Goal: Task Accomplishment & Management: Complete application form

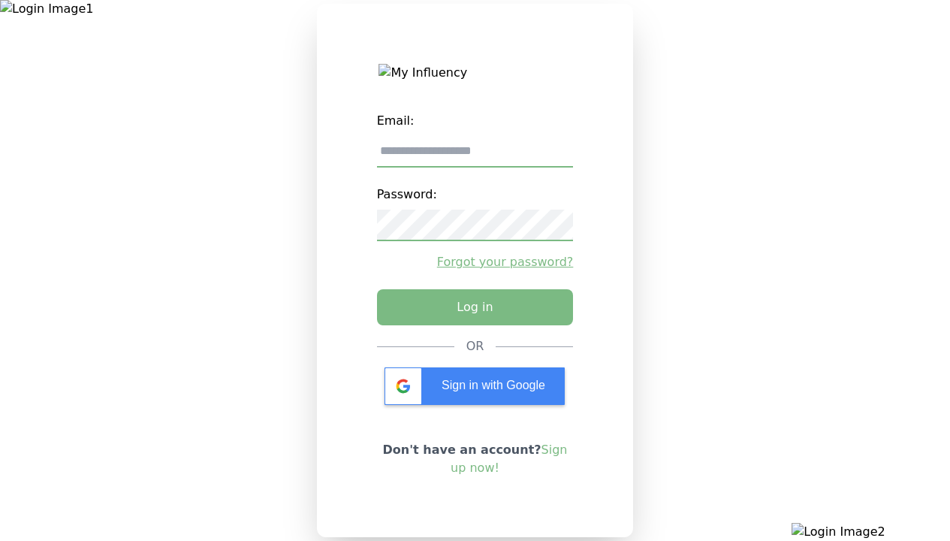
click at [475, 157] on input "email" at bounding box center [475, 152] width 197 height 32
type input "**********"
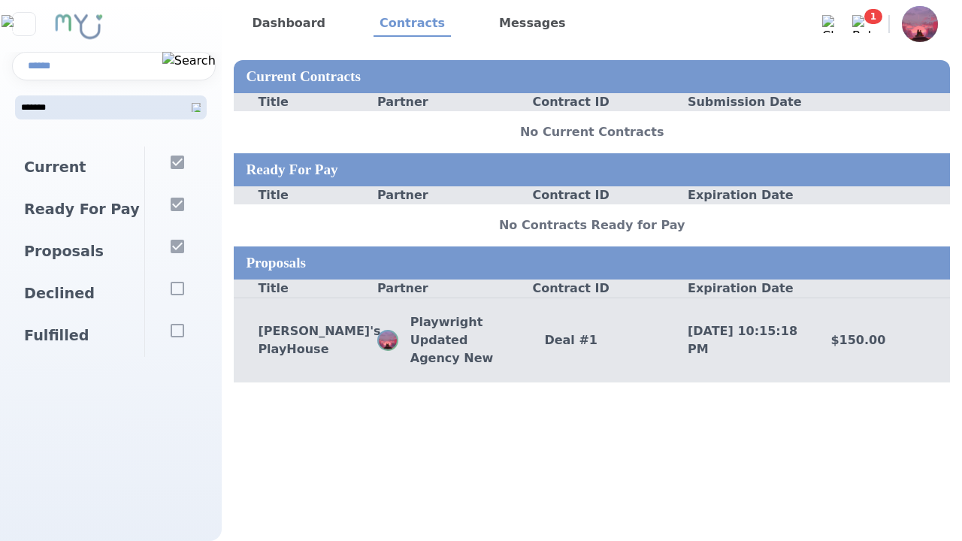
click at [591, 340] on div "Deal # 1" at bounding box center [591, 340] width 143 height 18
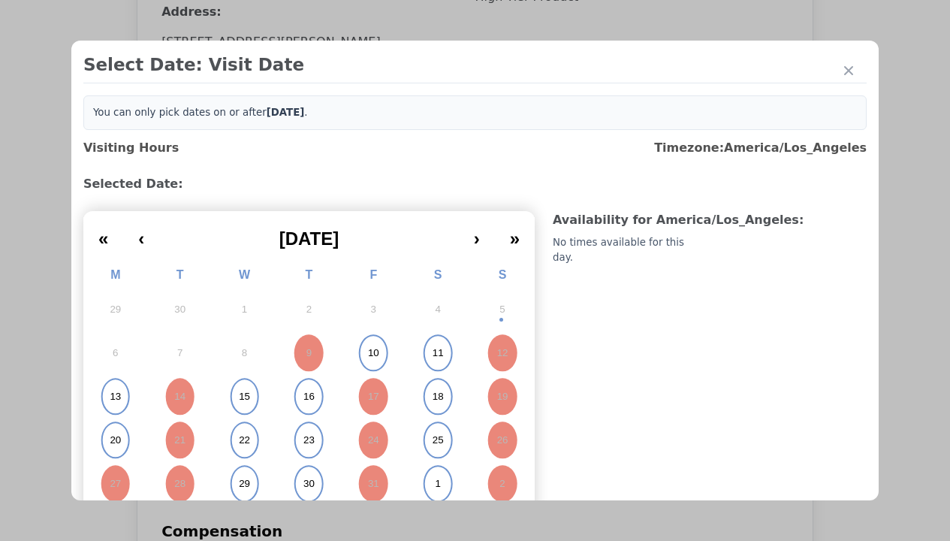
click at [243, 397] on abbr "15" at bounding box center [244, 397] width 11 height 14
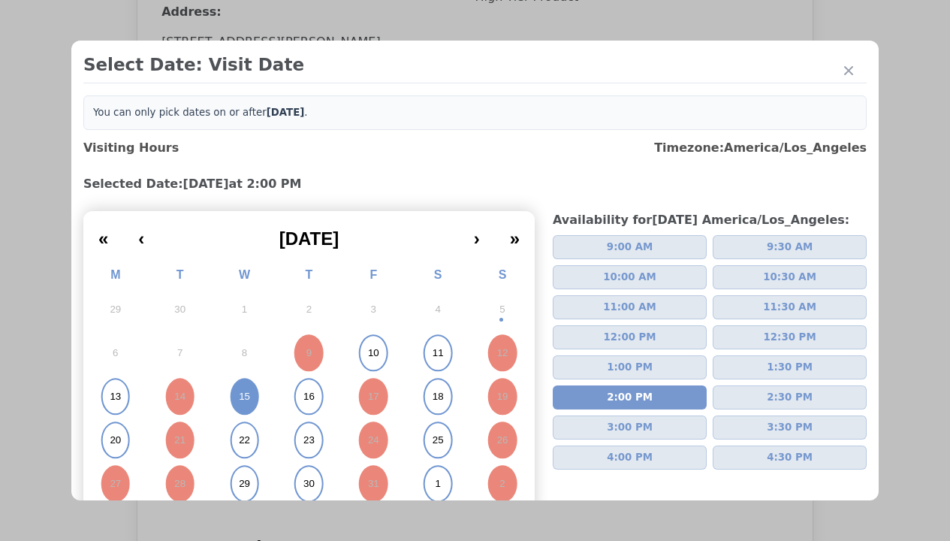
click at [375, 251] on div "Please Select Submission Date" at bounding box center [376, 243] width 154 height 15
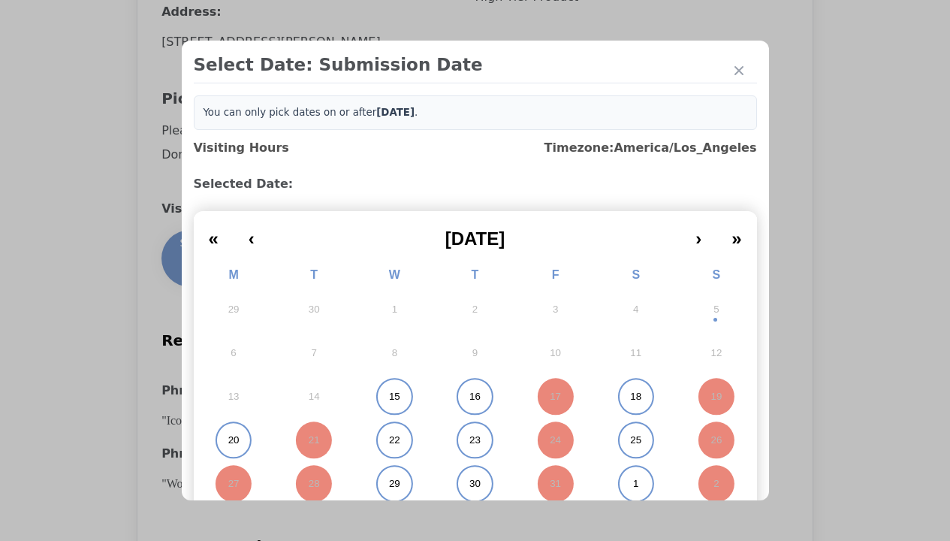
click at [389, 397] on abbr "15" at bounding box center [394, 397] width 11 height 14
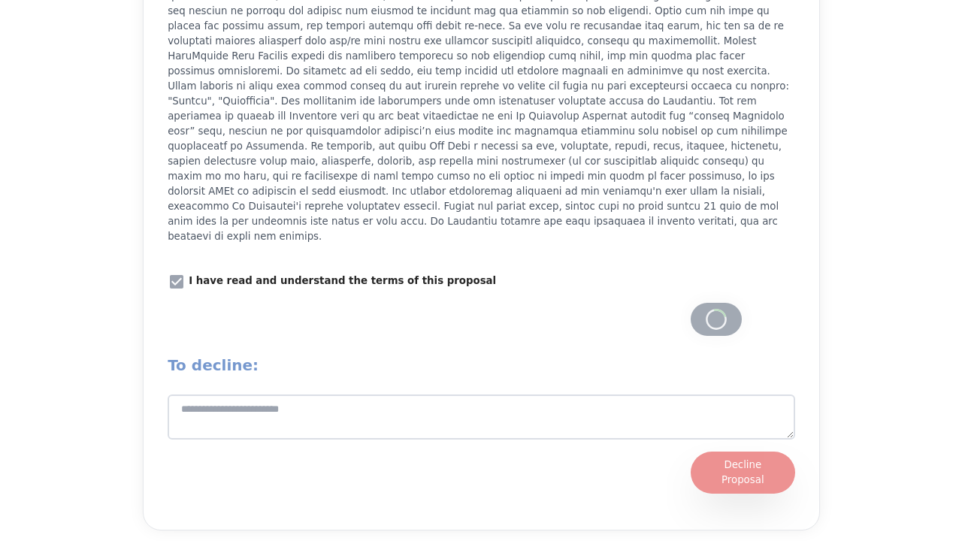
scroll to position [2085, 0]
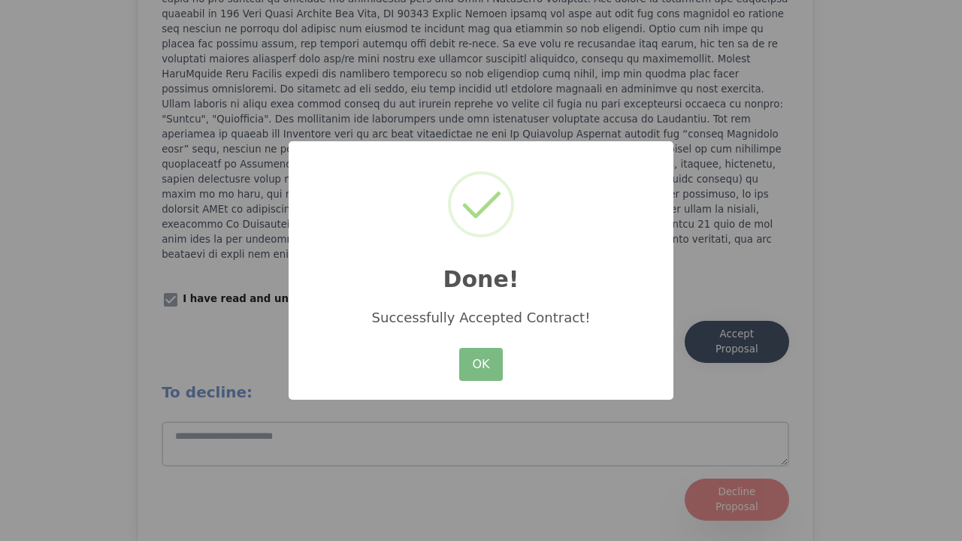
click at [481, 365] on button "OK" at bounding box center [481, 364] width 44 height 33
